Goal: Task Accomplishment & Management: Use online tool/utility

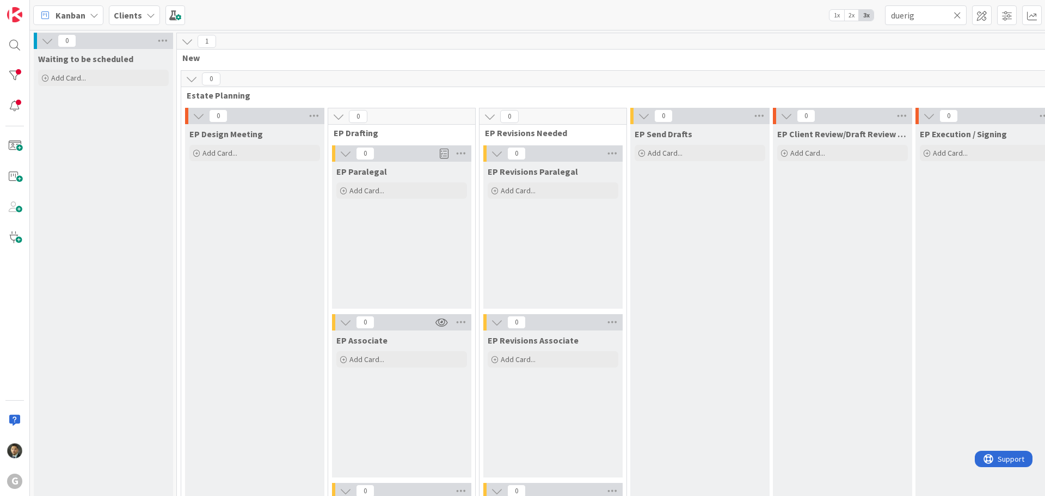
scroll to position [1469, 0]
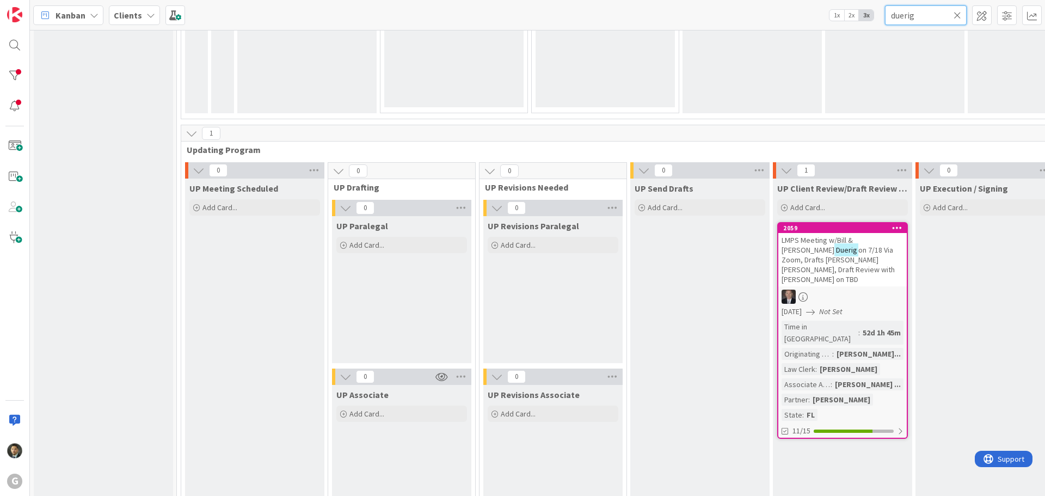
drag, startPoint x: 803, startPoint y: -1, endPoint x: 778, endPoint y: -2, distance: 25.6
click at [778, 0] on html "G Kanban Clients 1x 2x 3x duerig 0 Waiting to be scheduled Add Card... 1 New 0 …" at bounding box center [522, 248] width 1045 height 496
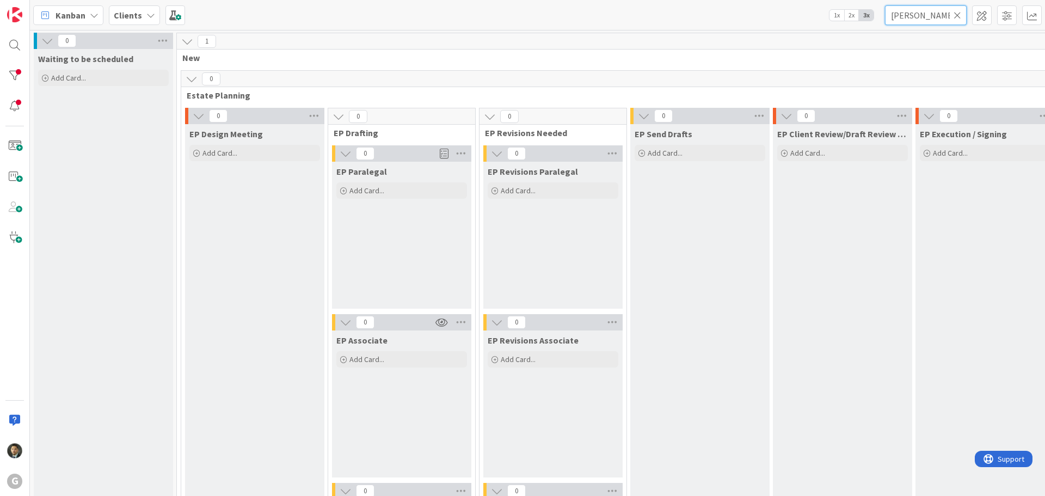
scroll to position [544, 0]
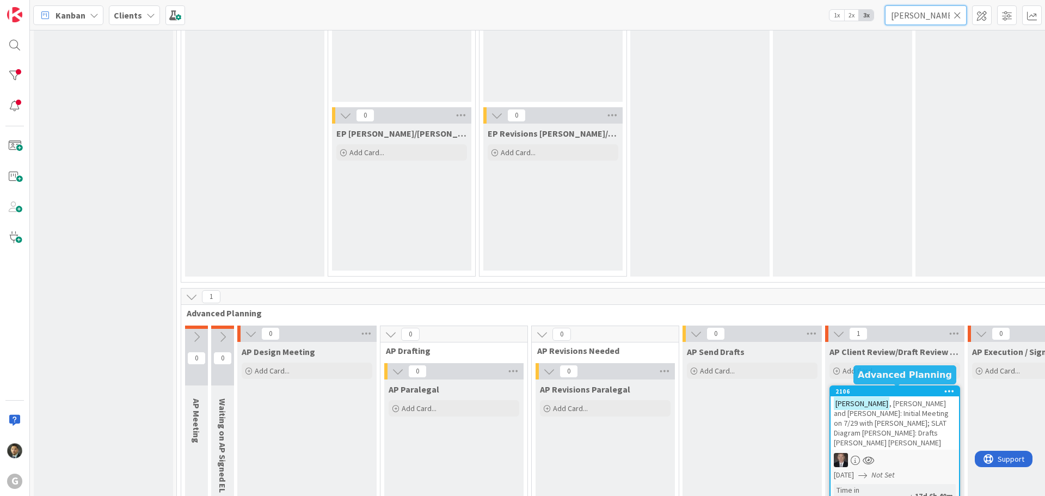
type input "[PERSON_NAME]"
click at [873, 398] on div "[PERSON_NAME] and [PERSON_NAME]: Initial Meeting on 7/29 with [PERSON_NAME]; SL…" at bounding box center [894, 422] width 128 height 53
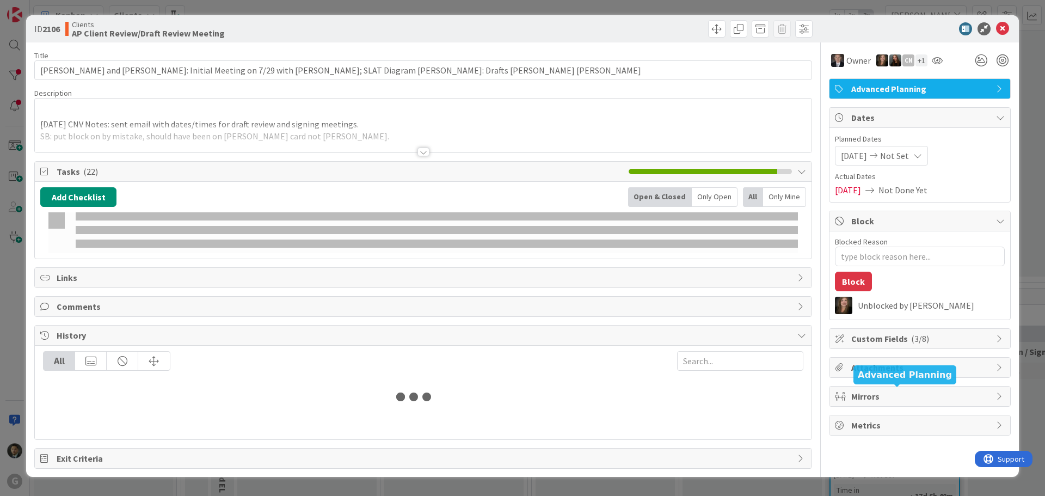
type textarea "x"
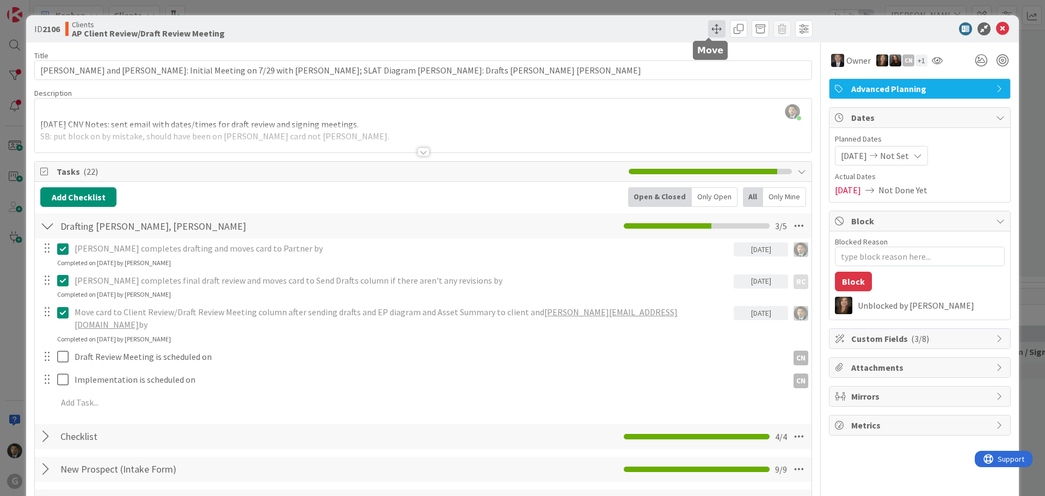
click at [708, 26] on span at bounding box center [716, 28] width 17 height 17
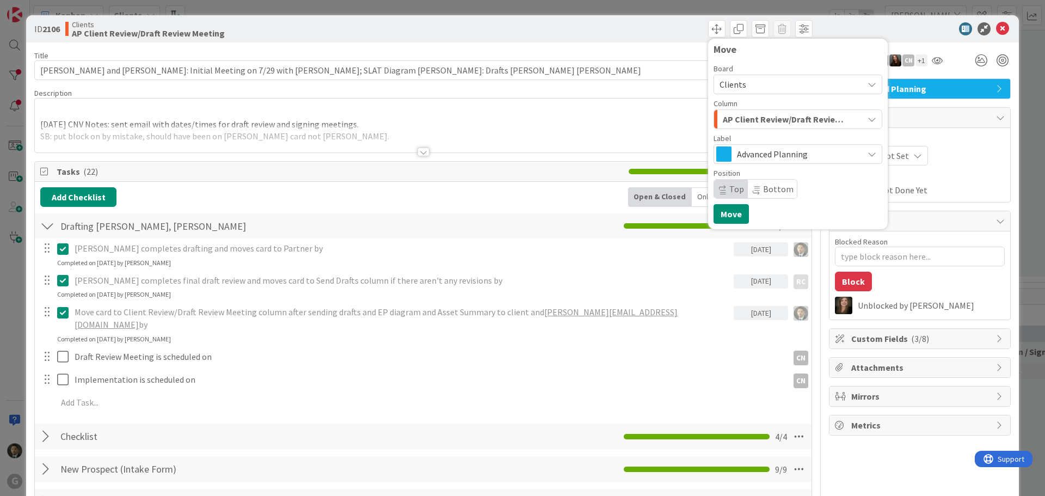
click at [740, 118] on span "AP Client Review/Draft Review Meeting" at bounding box center [785, 119] width 125 height 14
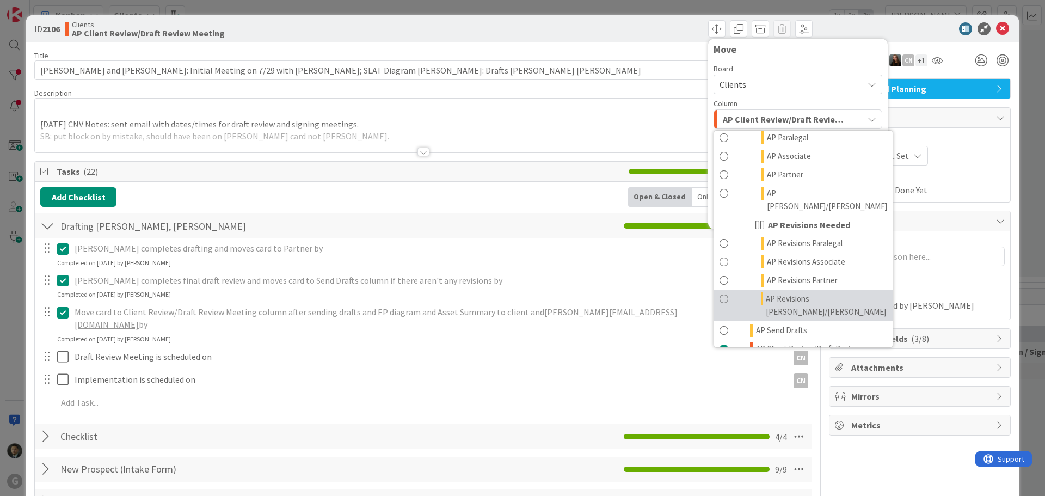
scroll to position [599, 0]
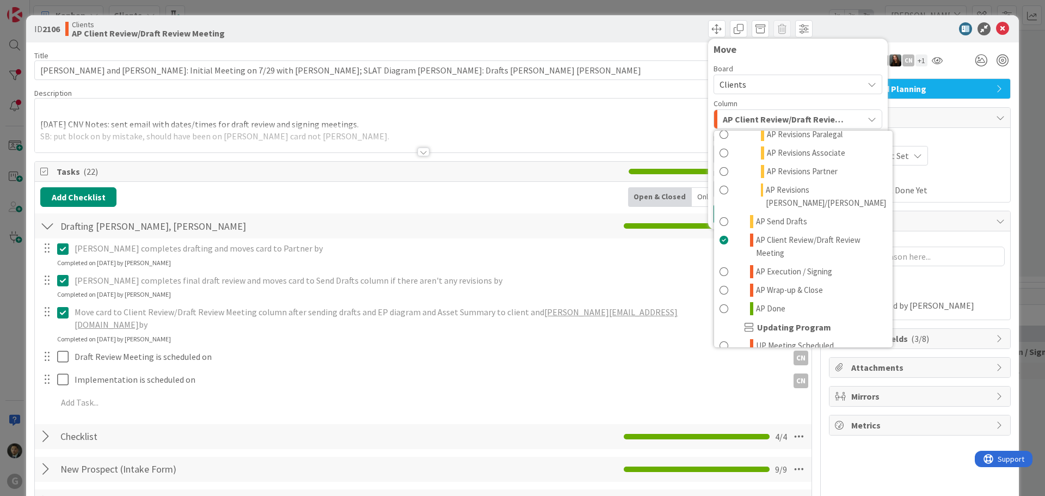
click at [417, 150] on div at bounding box center [423, 151] width 12 height 9
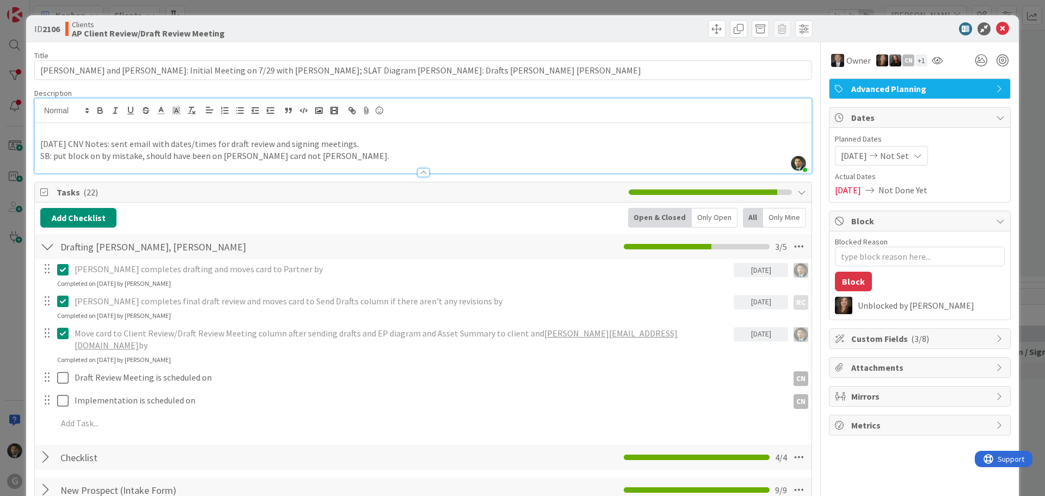
click at [421, 172] on div at bounding box center [423, 172] width 12 height 9
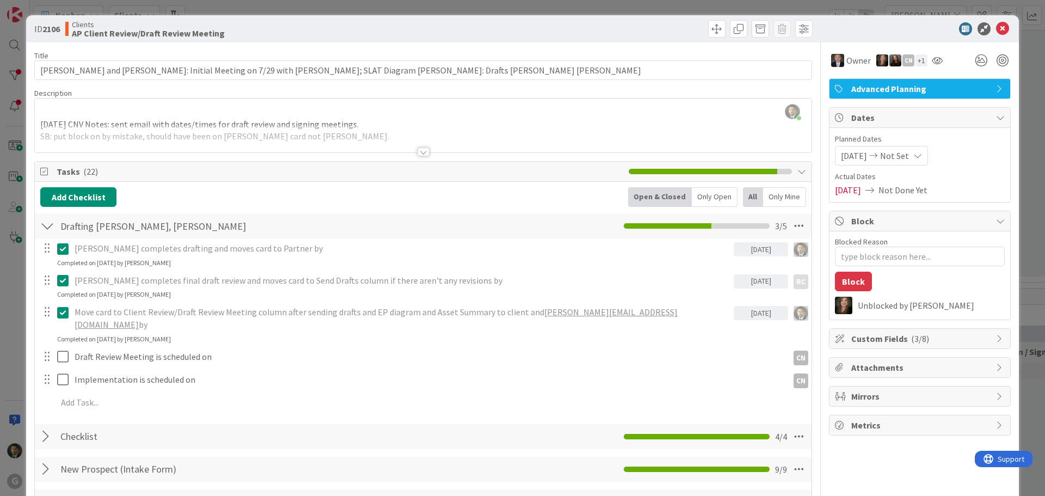
click at [420, 146] on div at bounding box center [423, 139] width 777 height 28
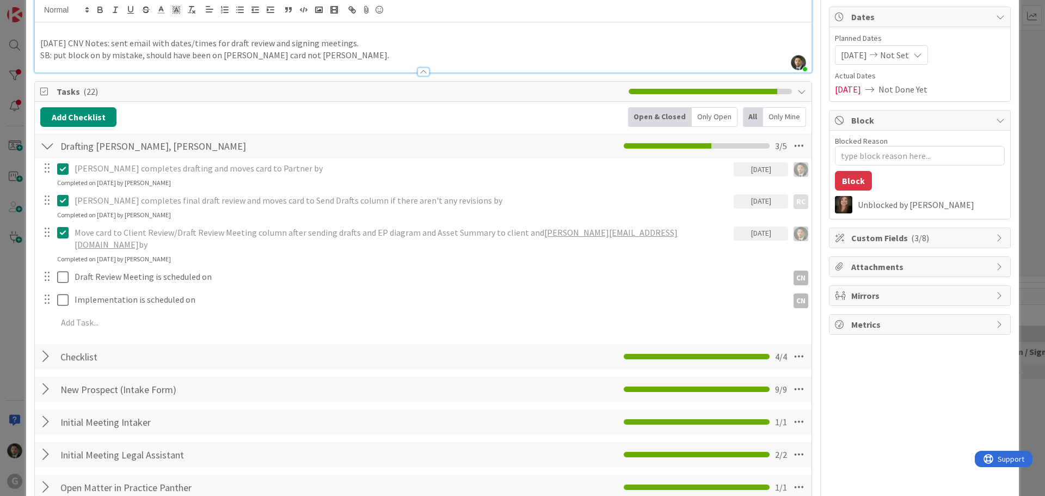
scroll to position [54, 0]
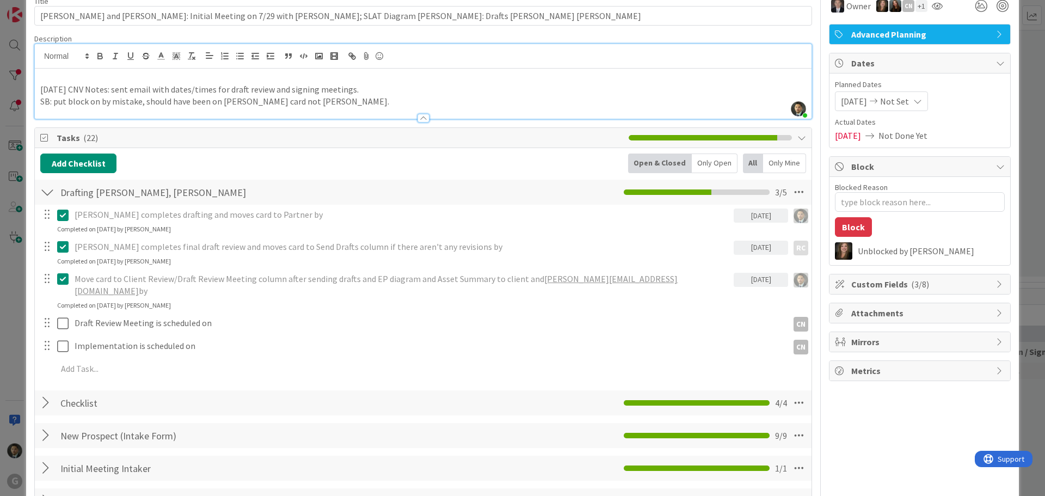
click at [94, 77] on p at bounding box center [423, 77] width 766 height 13
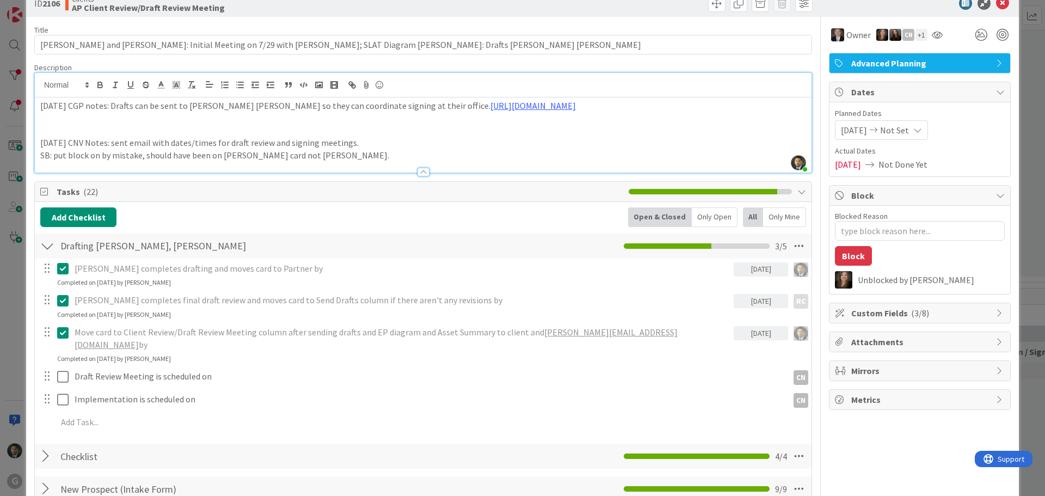
scroll to position [0, 0]
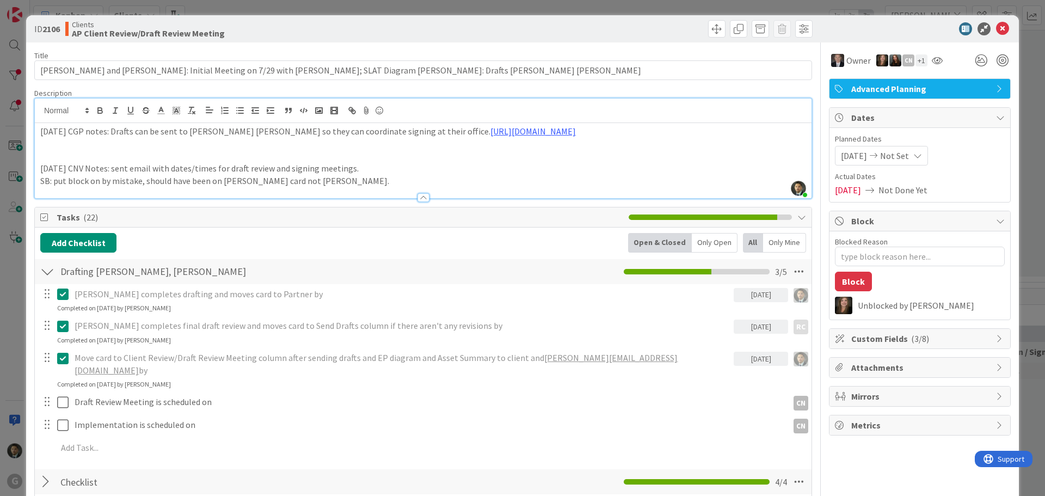
click at [698, 26] on div "Move Move" at bounding box center [619, 28] width 386 height 17
click at [708, 25] on span at bounding box center [716, 28] width 17 height 17
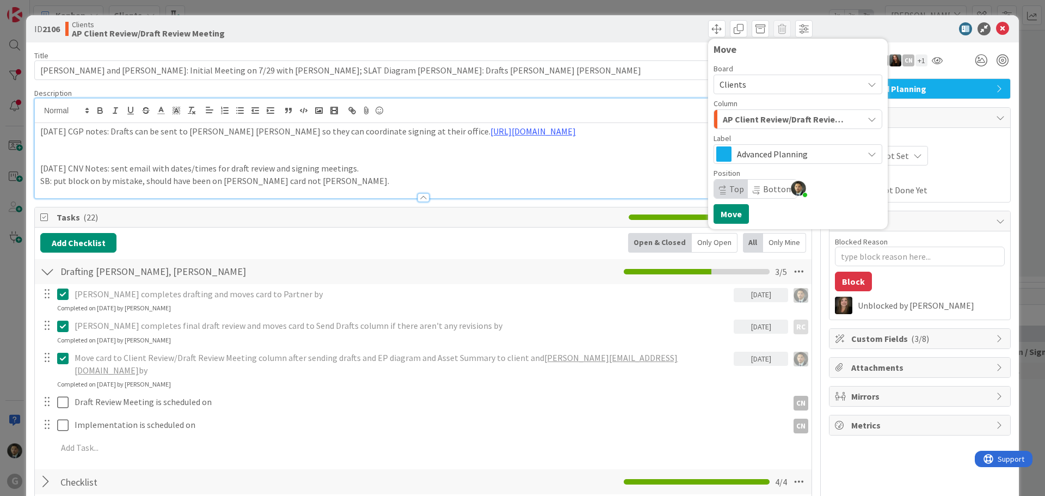
click at [756, 119] on span "AP Client Review/Draft Review Meeting" at bounding box center [785, 119] width 125 height 14
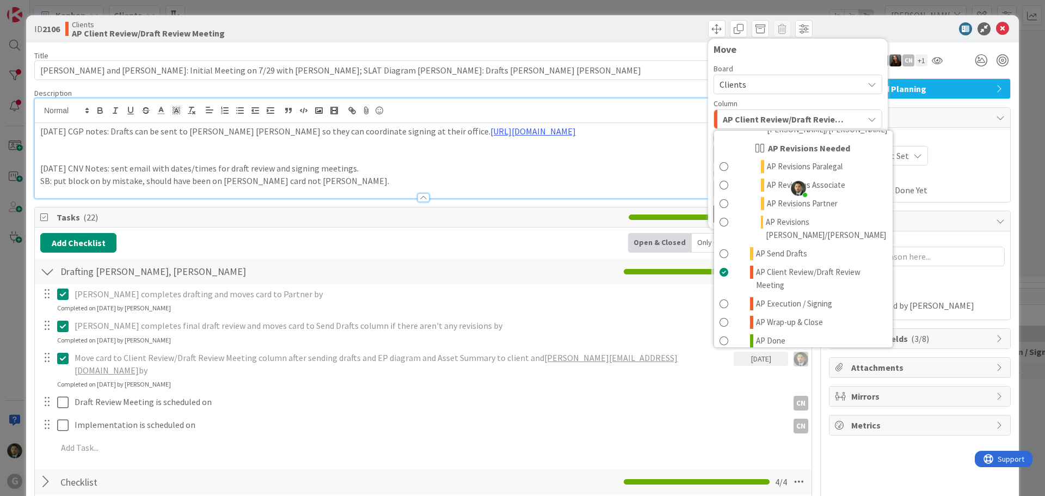
scroll to position [599, 0]
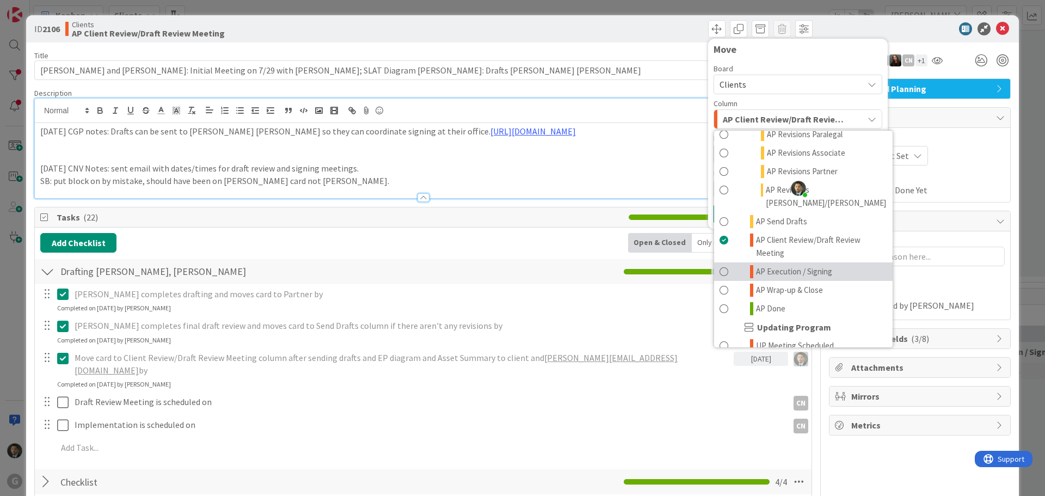
click at [772, 265] on span "AP Execution / Signing" at bounding box center [794, 271] width 76 height 13
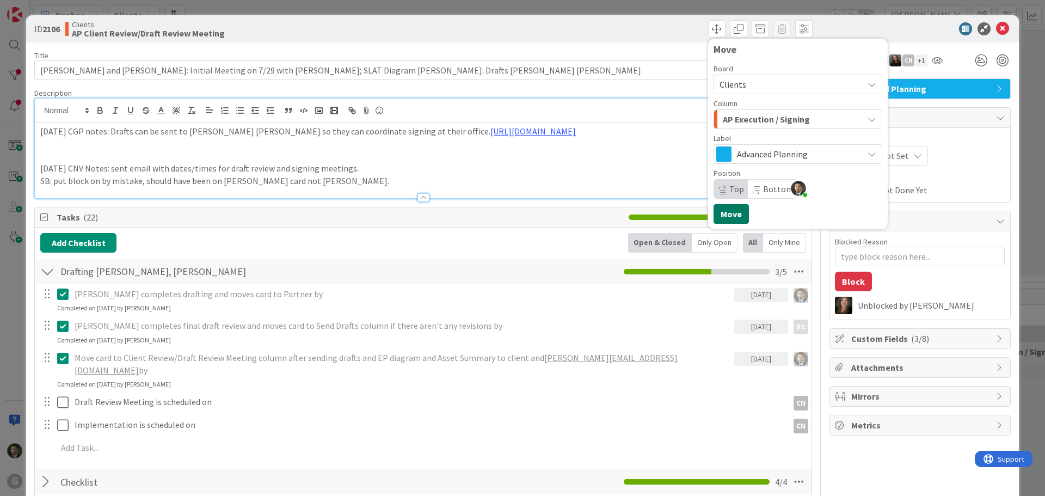
click at [733, 216] on button "Move" at bounding box center [730, 214] width 35 height 20
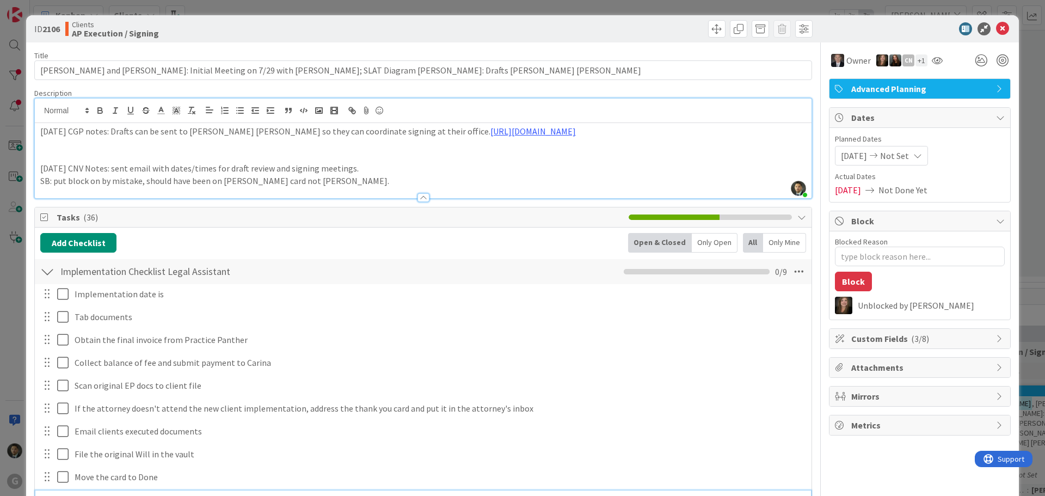
scroll to position [251, 0]
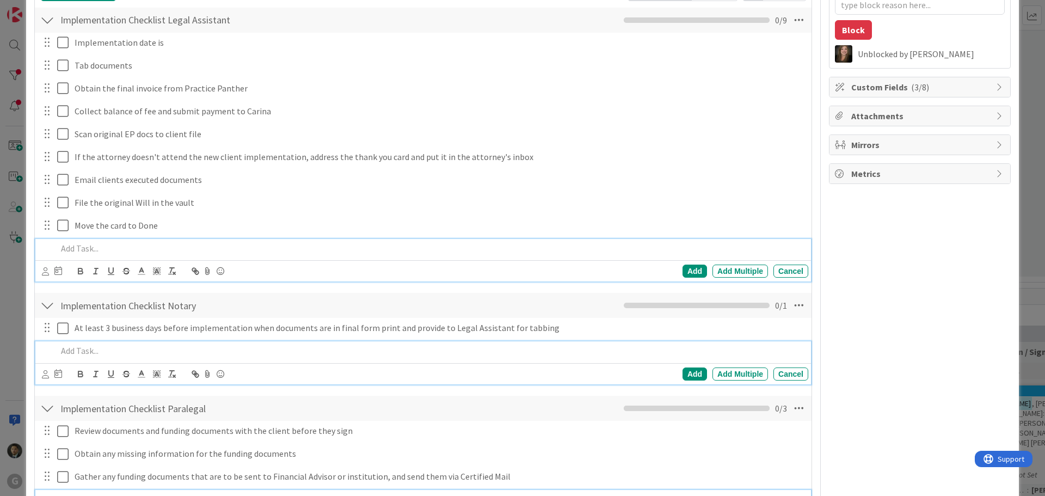
type textarea "x"
